Goal: Information Seeking & Learning: Find specific fact

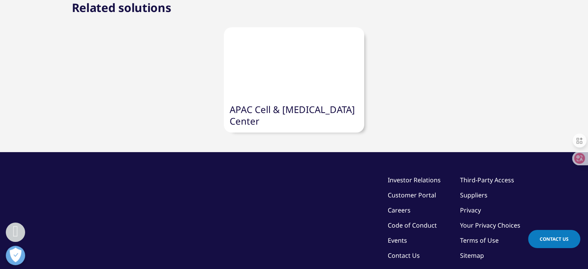
scroll to position [1566, 0]
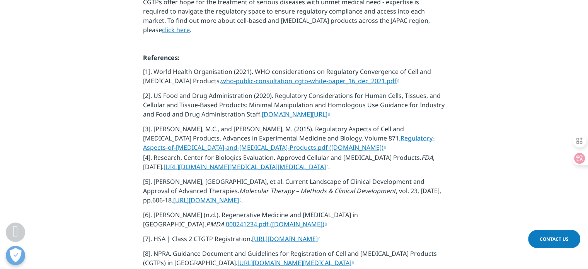
drag, startPoint x: 194, startPoint y: 117, endPoint x: 69, endPoint y: 143, distance: 127.1
click at [68, 142] on section "Figure 3. CGTP Regulatory Framework in [GEOGRAPHIC_DATA], [GEOGRAPHIC_DATA] and…" at bounding box center [294, 77] width 588 height 389
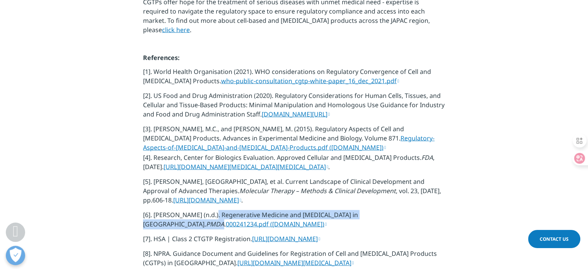
drag, startPoint x: 204, startPoint y: 176, endPoint x: 371, endPoint y: 176, distance: 167.0
click at [371, 210] on p "[6]. [PERSON_NAME] (n.d.). Regenerative Medicine and [MEDICAL_DATA] in [GEOGRAP…" at bounding box center [294, 222] width 302 height 24
copy p "Regenerative Medicine and [MEDICAL_DATA] in [GEOGRAPHIC_DATA]. [GEOGRAPHIC_DATA]"
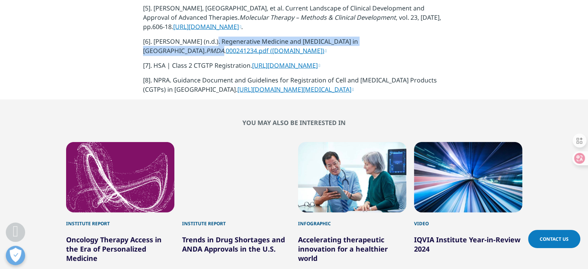
scroll to position [1489, 0]
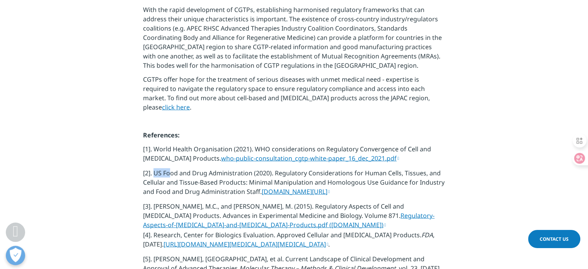
drag, startPoint x: 153, startPoint y: 125, endPoint x: 169, endPoint y: 125, distance: 15.9
click at [169, 168] on p "[2]. US Food and Drug Administration (2020). Regulatory Considerations for Huma…" at bounding box center [294, 184] width 302 height 33
click at [246, 168] on p "[2]. US Food and Drug Administration (2020). Regulatory Considerations for Huma…" at bounding box center [294, 184] width 302 height 33
drag, startPoint x: 261, startPoint y: 143, endPoint x: 155, endPoint y: 123, distance: 108.4
click at [155, 168] on p "[2]. US Food and Drug Administration (2020). Regulatory Considerations for Huma…" at bounding box center [294, 184] width 302 height 33
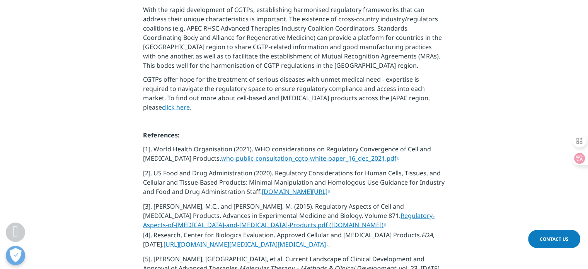
copy p "US Food and Drug Administration (2020). Regulatory Considerations for Human Cel…"
click at [330, 187] on link "[DOMAIN_NAME][URL]" at bounding box center [296, 191] width 68 height 9
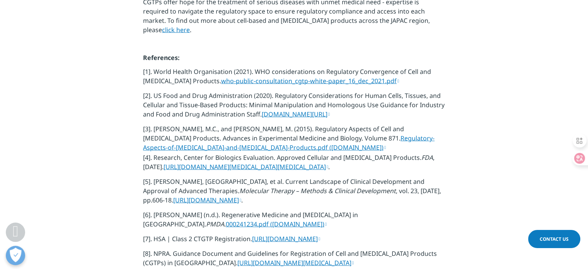
scroll to position [1644, 0]
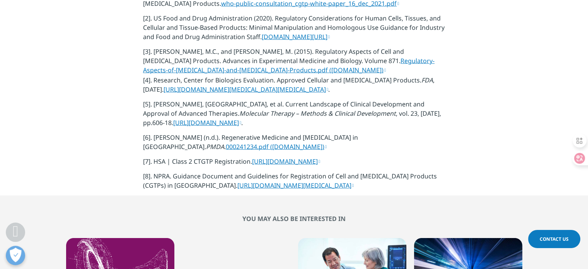
drag, startPoint x: 156, startPoint y: 135, endPoint x: 419, endPoint y: 159, distance: 264.0
click at [434, 171] on p "[8]. NPRA. Guidance Document and Guidelines for Registration of Cell and [MEDIC…" at bounding box center [294, 183] width 302 height 24
drag, startPoint x: 194, startPoint y: 139, endPoint x: 442, endPoint y: 159, distance: 249.0
click at [442, 159] on section "Figure 3. CGTP Regulatory Framework in [GEOGRAPHIC_DATA], [GEOGRAPHIC_DATA] and…" at bounding box center [294, 0] width 588 height 389
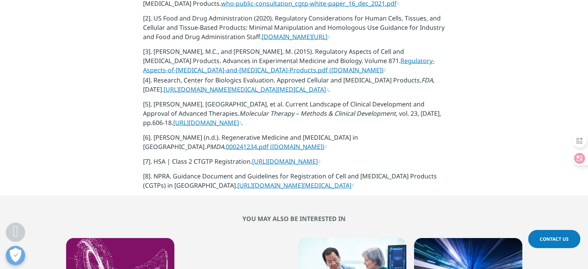
copy p "[8]. NPRA. Guidance Document and Guidelines for Registration of Cell and [MEDIC…"
drag, startPoint x: 128, startPoint y: 121, endPoint x: 375, endPoint y: 125, distance: 246.7
click at [375, 125] on section "Figure 3. CGTP Regulatory Framework in [GEOGRAPHIC_DATA], [GEOGRAPHIC_DATA] and…" at bounding box center [294, 0] width 588 height 389
copy p "[7]. HSA | Class 2 CTGTP Registration. [URL][DOMAIN_NAME]"
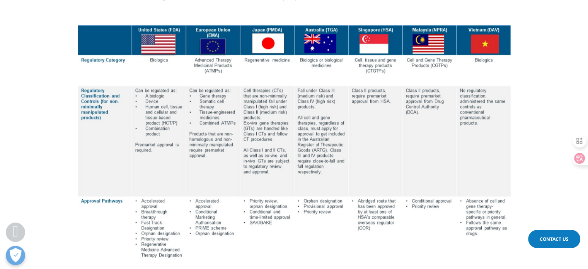
scroll to position [1180, 0]
